Goal: Information Seeking & Learning: Learn about a topic

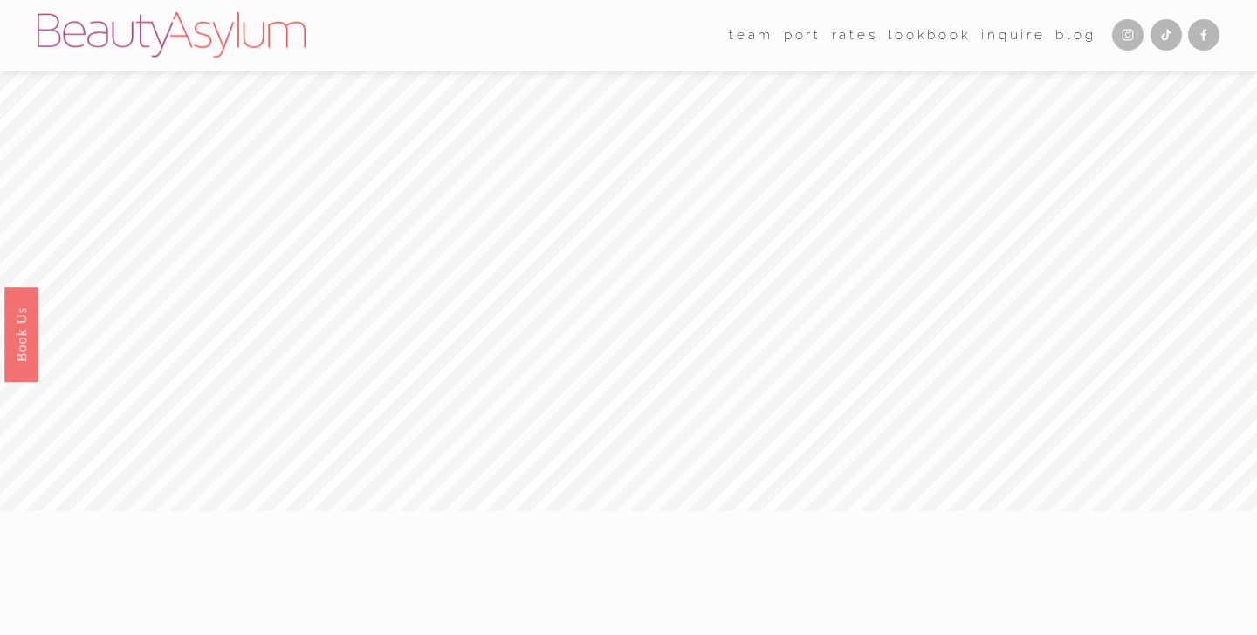
click at [851, 38] on link "Rates" at bounding box center [855, 35] width 46 height 27
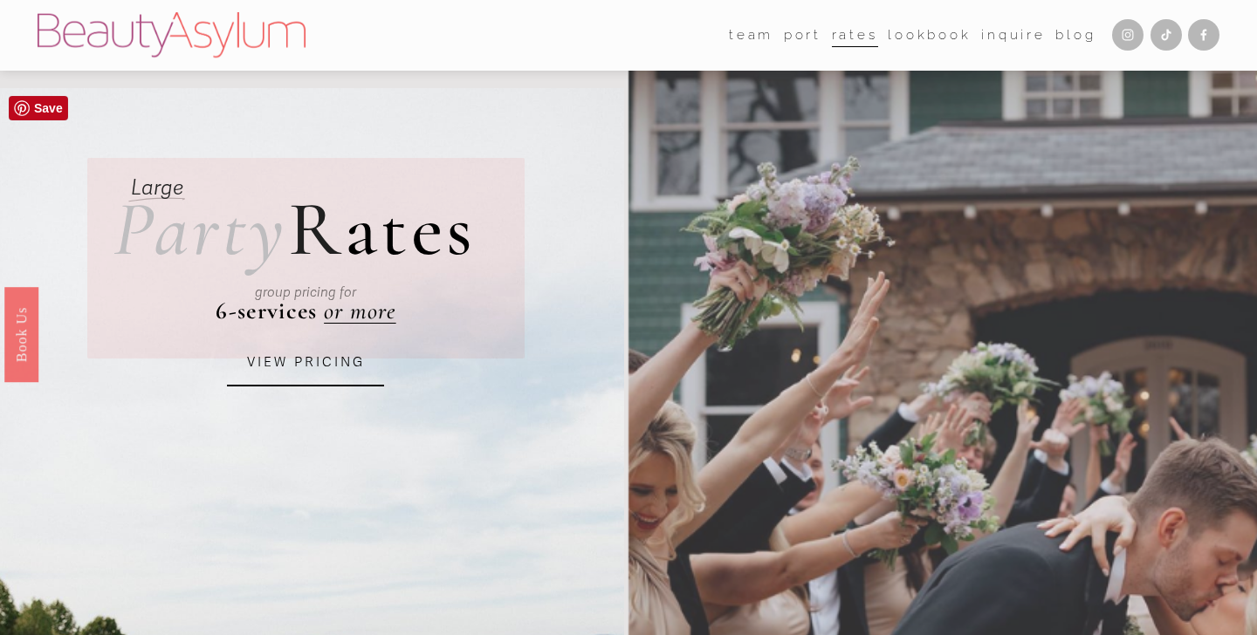
click at [325, 373] on link "VIEW PRICING" at bounding box center [305, 362] width 157 height 47
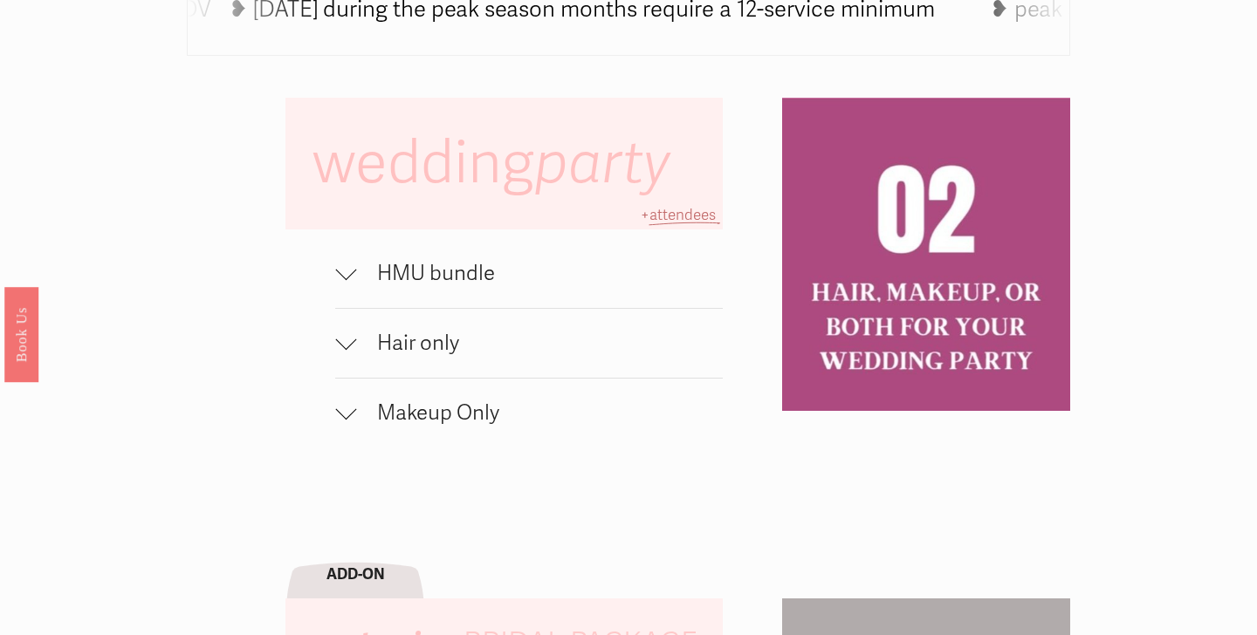
scroll to position [1118, 0]
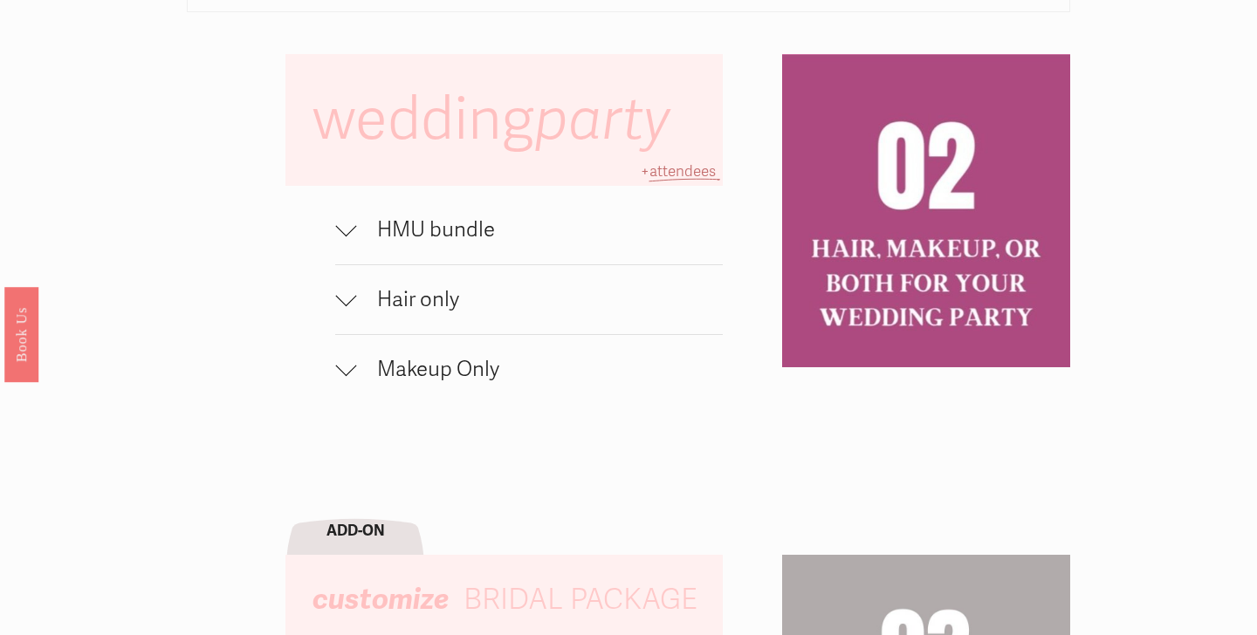
click at [359, 229] on span "HMU bundle" at bounding box center [539, 229] width 367 height 25
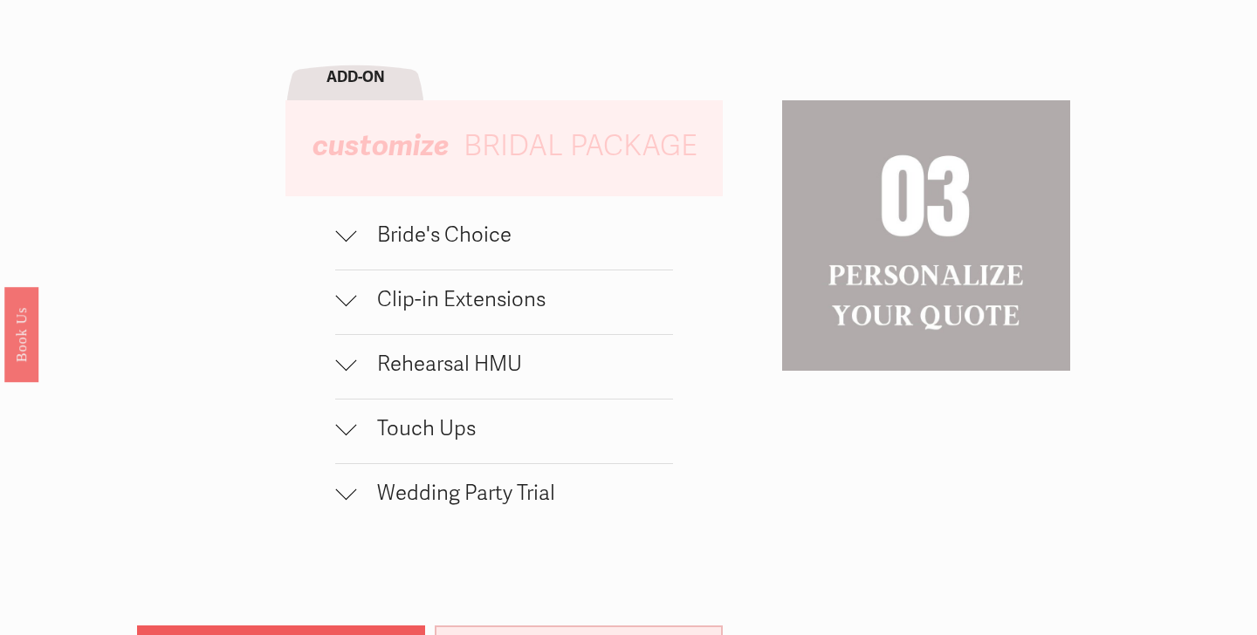
scroll to position [1704, 0]
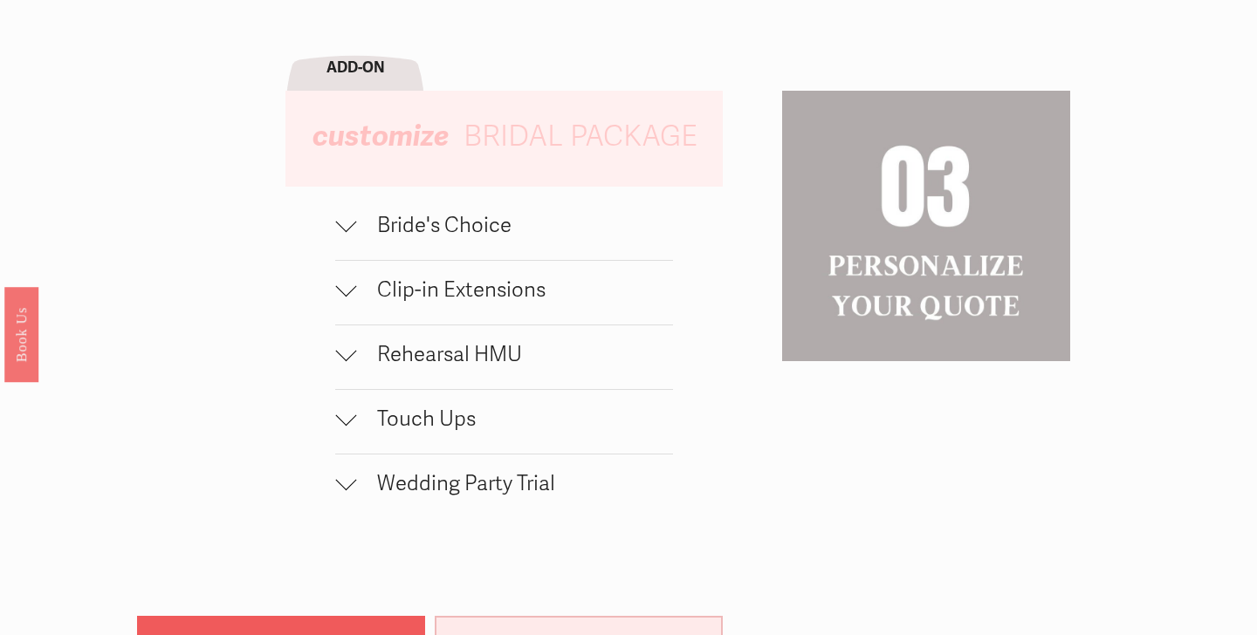
click at [356, 230] on span "Bride's Choice" at bounding box center [514, 225] width 317 height 25
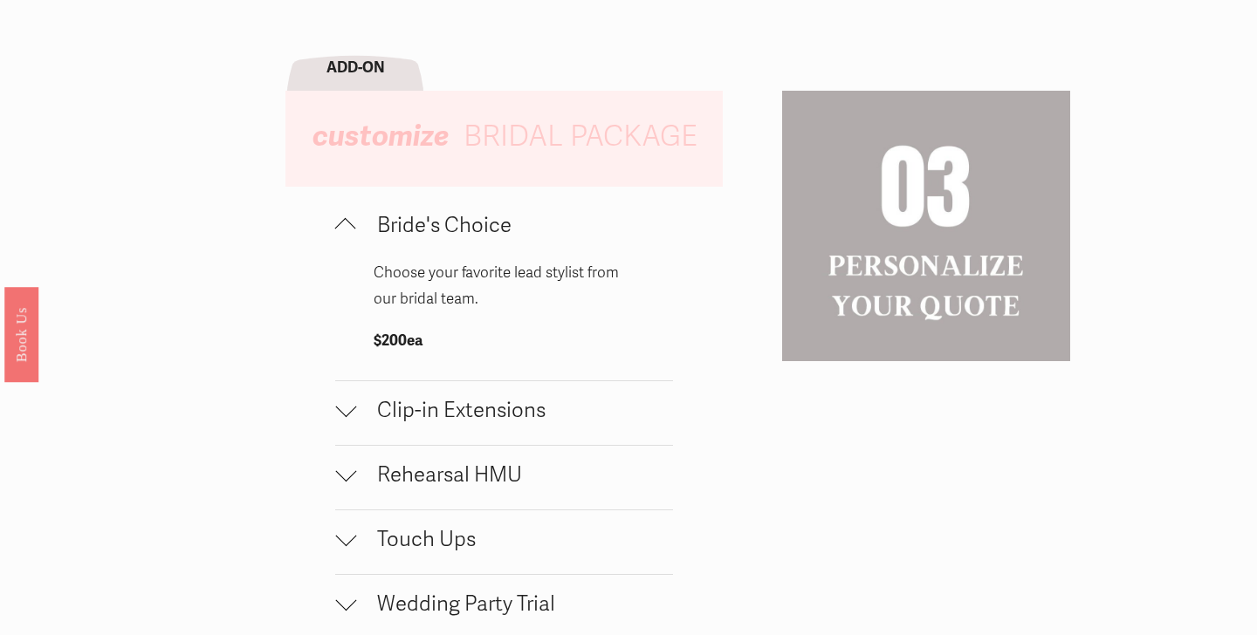
click at [356, 230] on span "Bride's Choice" at bounding box center [514, 225] width 317 height 25
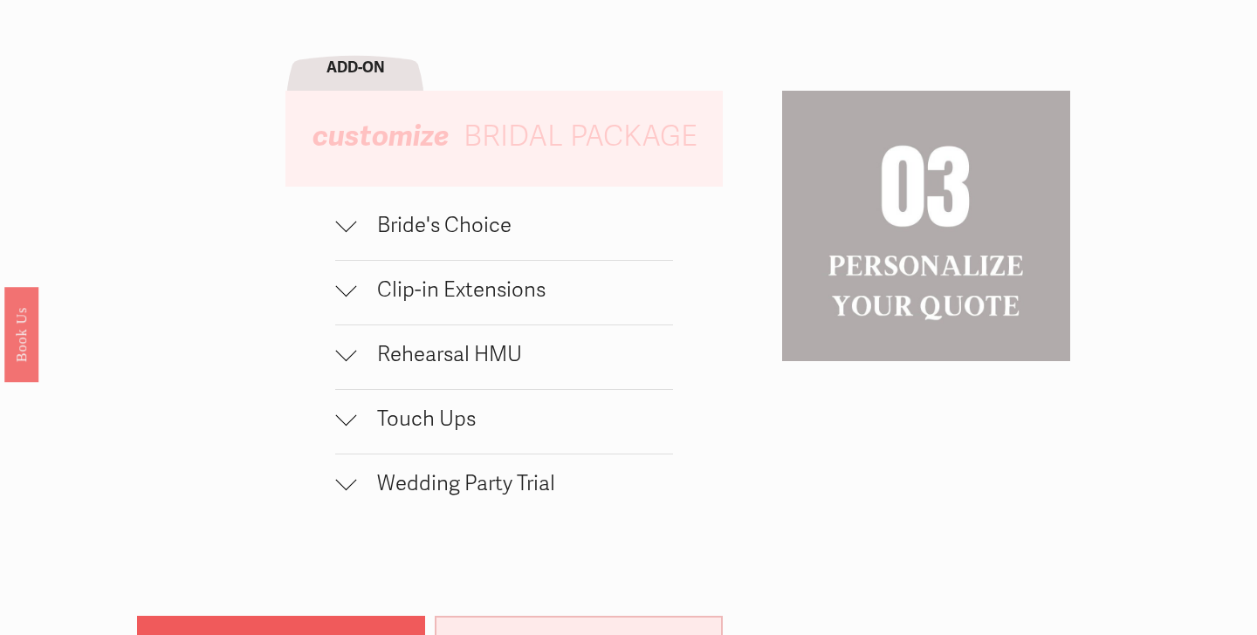
click at [347, 490] on div at bounding box center [345, 480] width 21 height 21
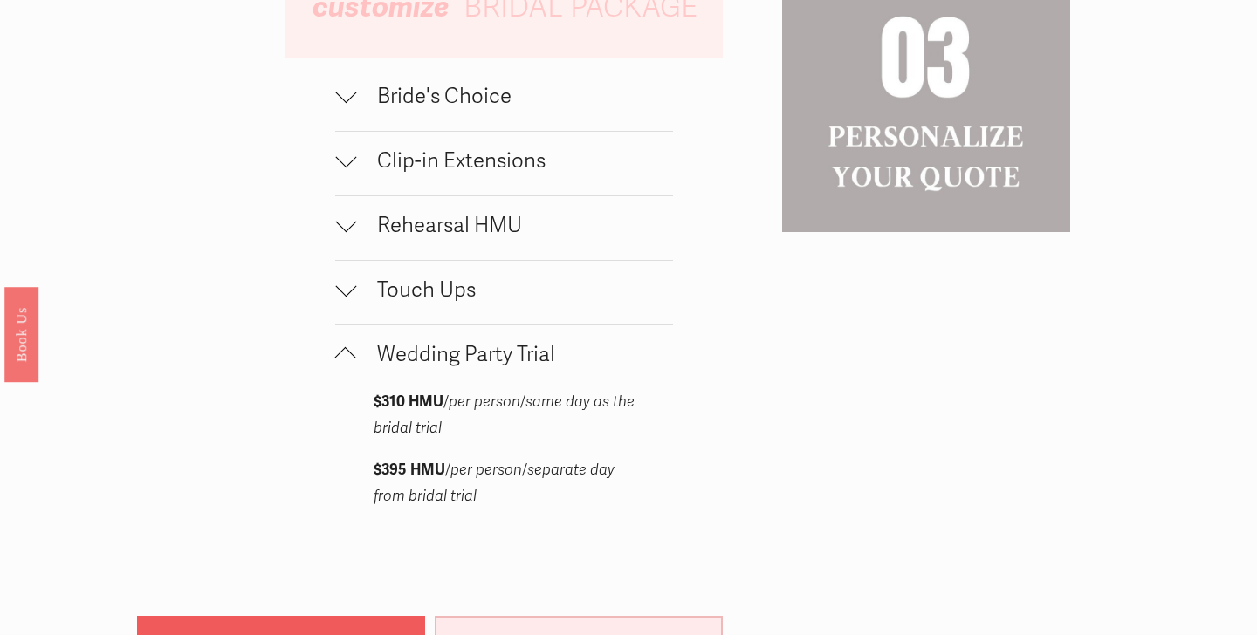
scroll to position [1853, 0]
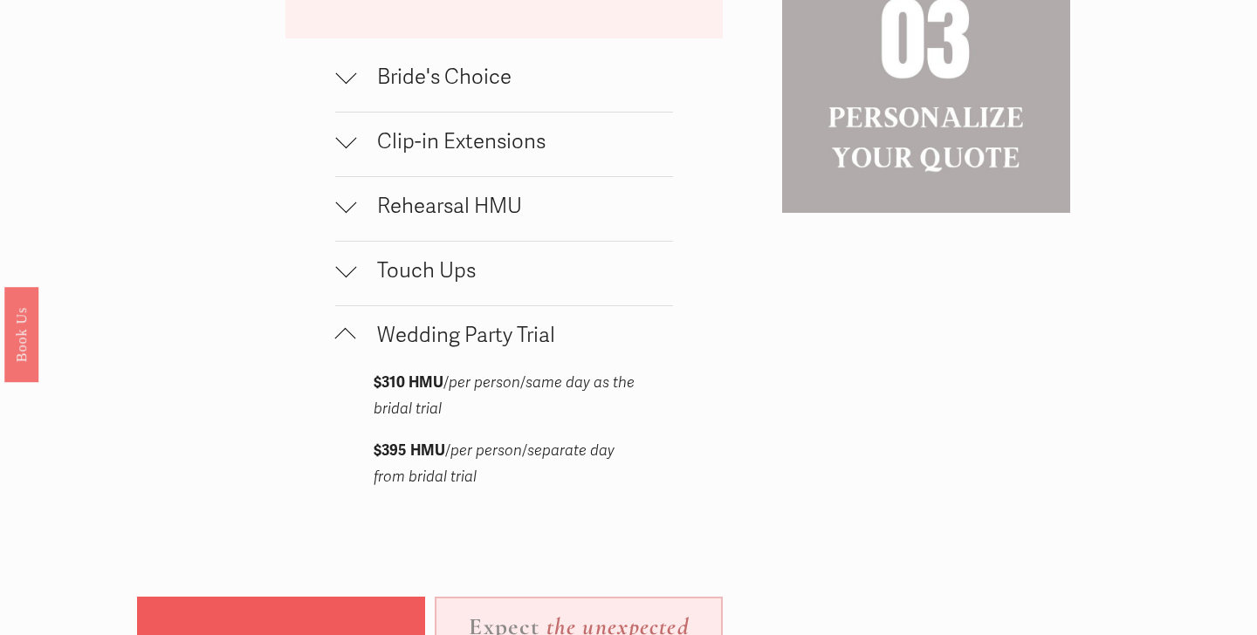
click at [342, 337] on div at bounding box center [345, 338] width 21 height 21
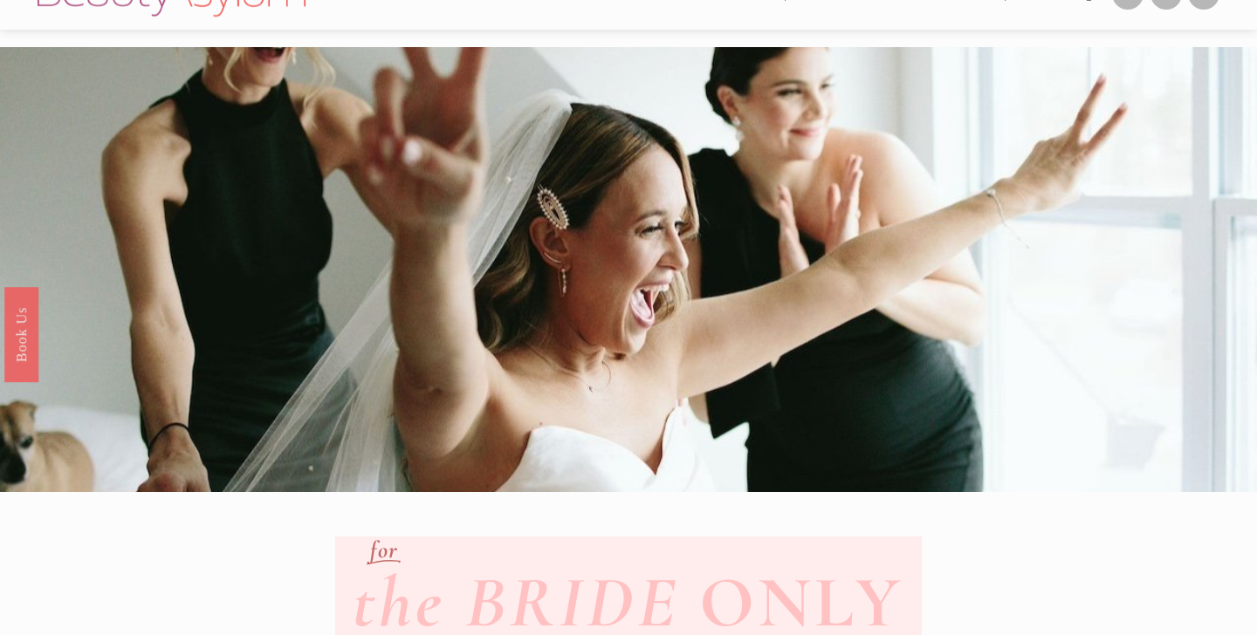
scroll to position [0, 0]
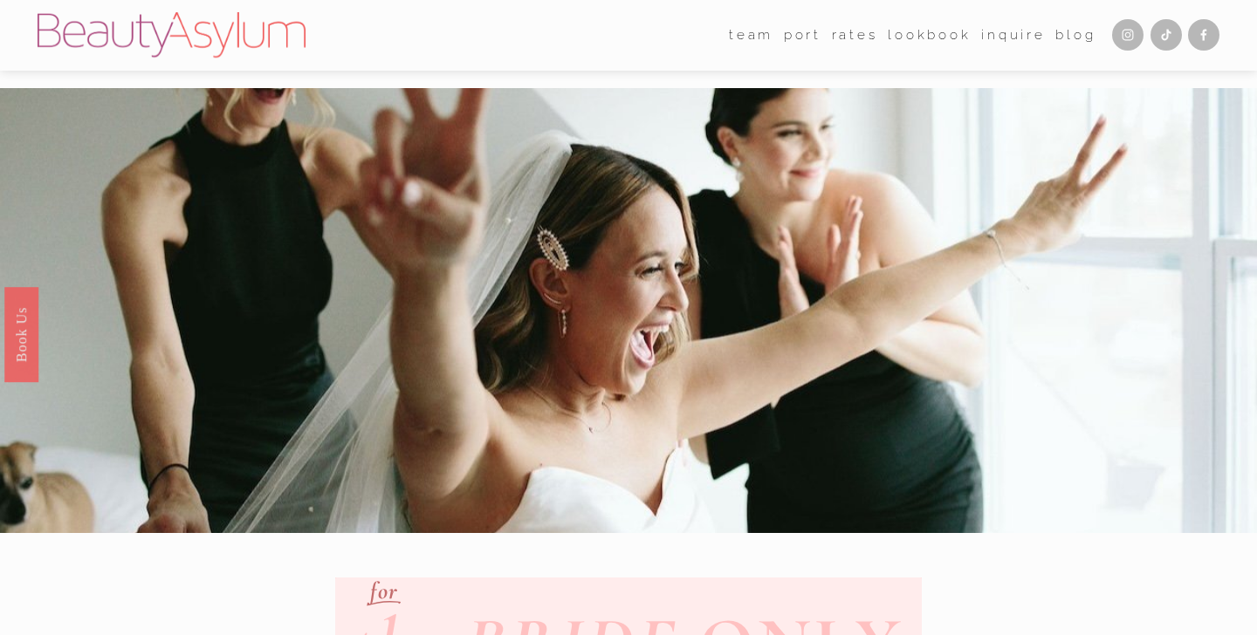
click at [861, 36] on link "Rates" at bounding box center [855, 35] width 46 height 27
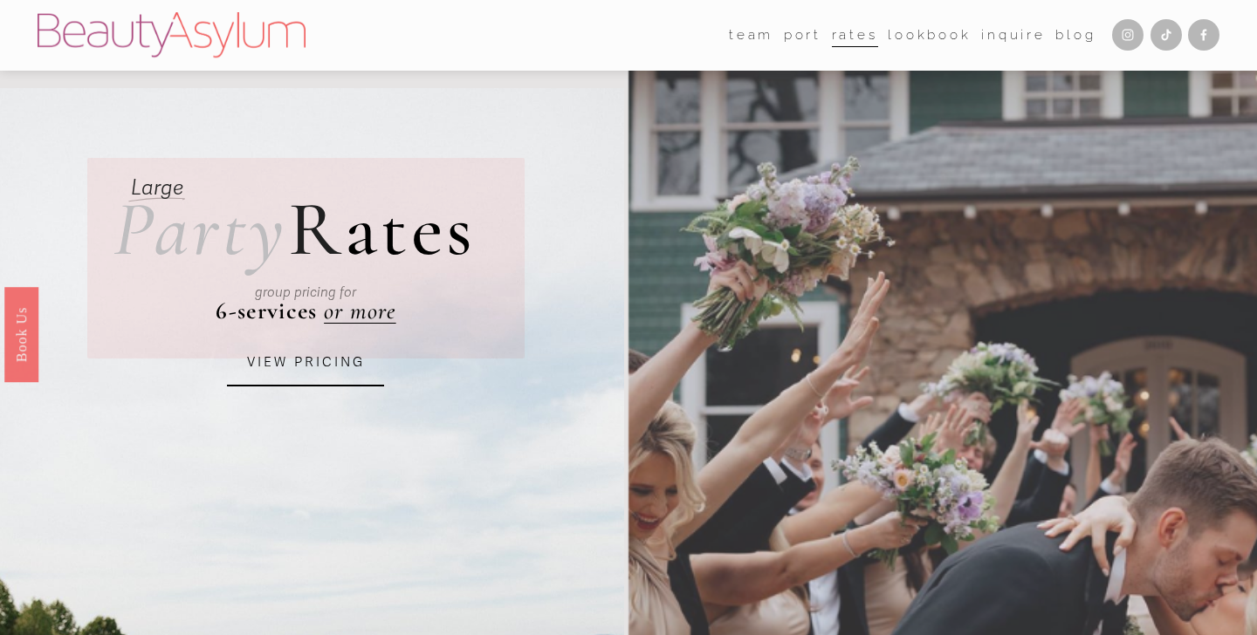
click at [936, 38] on link "Lookbook" at bounding box center [930, 35] width 84 height 27
